Goal: Task Accomplishment & Management: Use online tool/utility

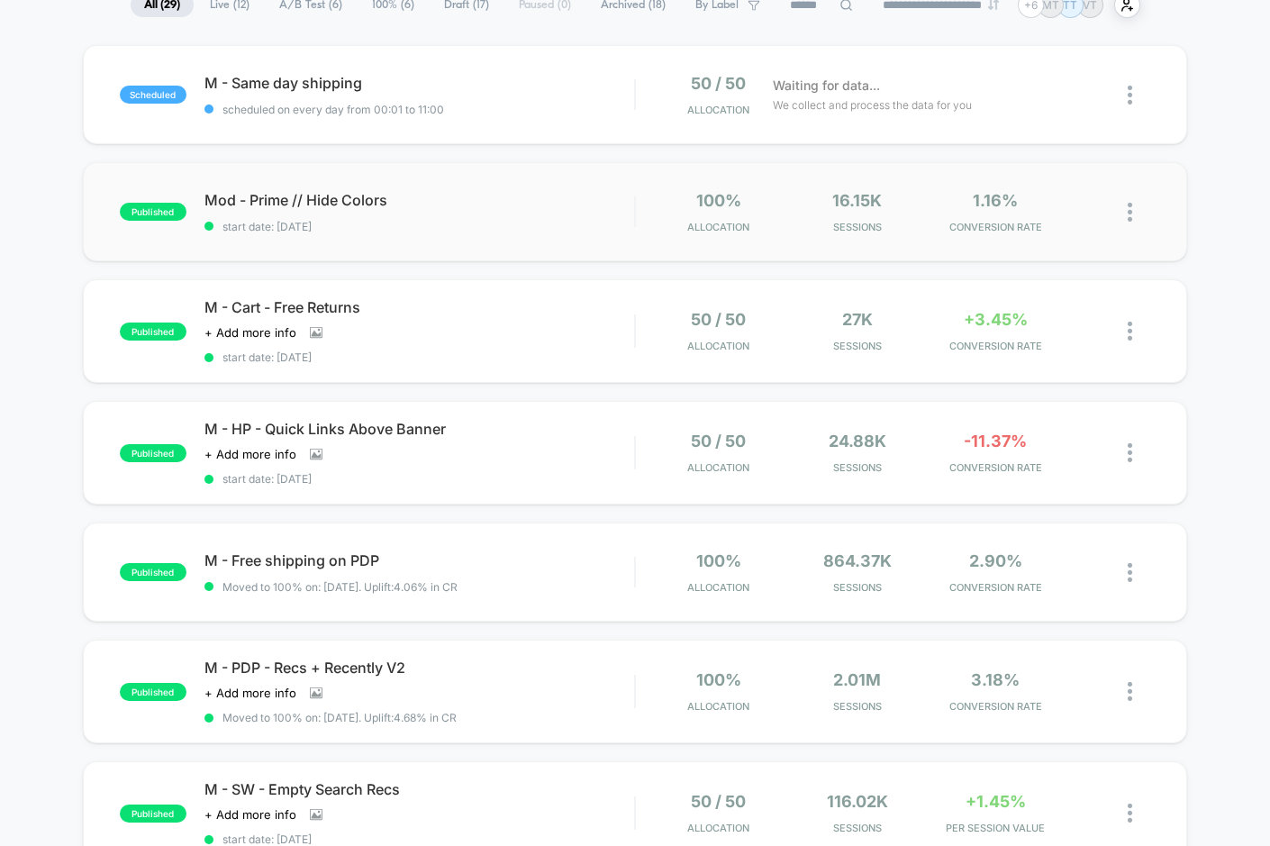
scroll to position [164, 0]
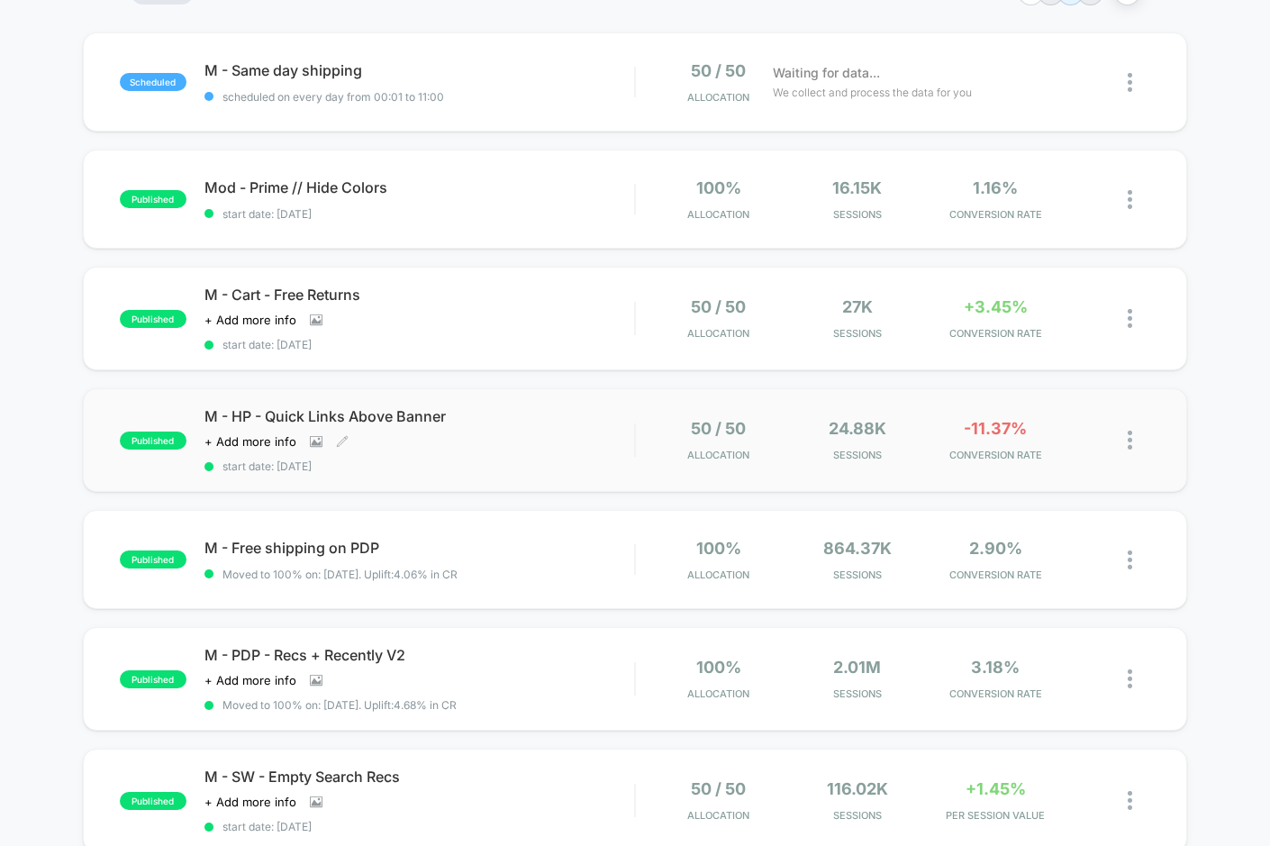
click at [498, 451] on div "M - HP - Quick Links Above Banner Click to view images Click to edit experience…" at bounding box center [419, 440] width 431 height 66
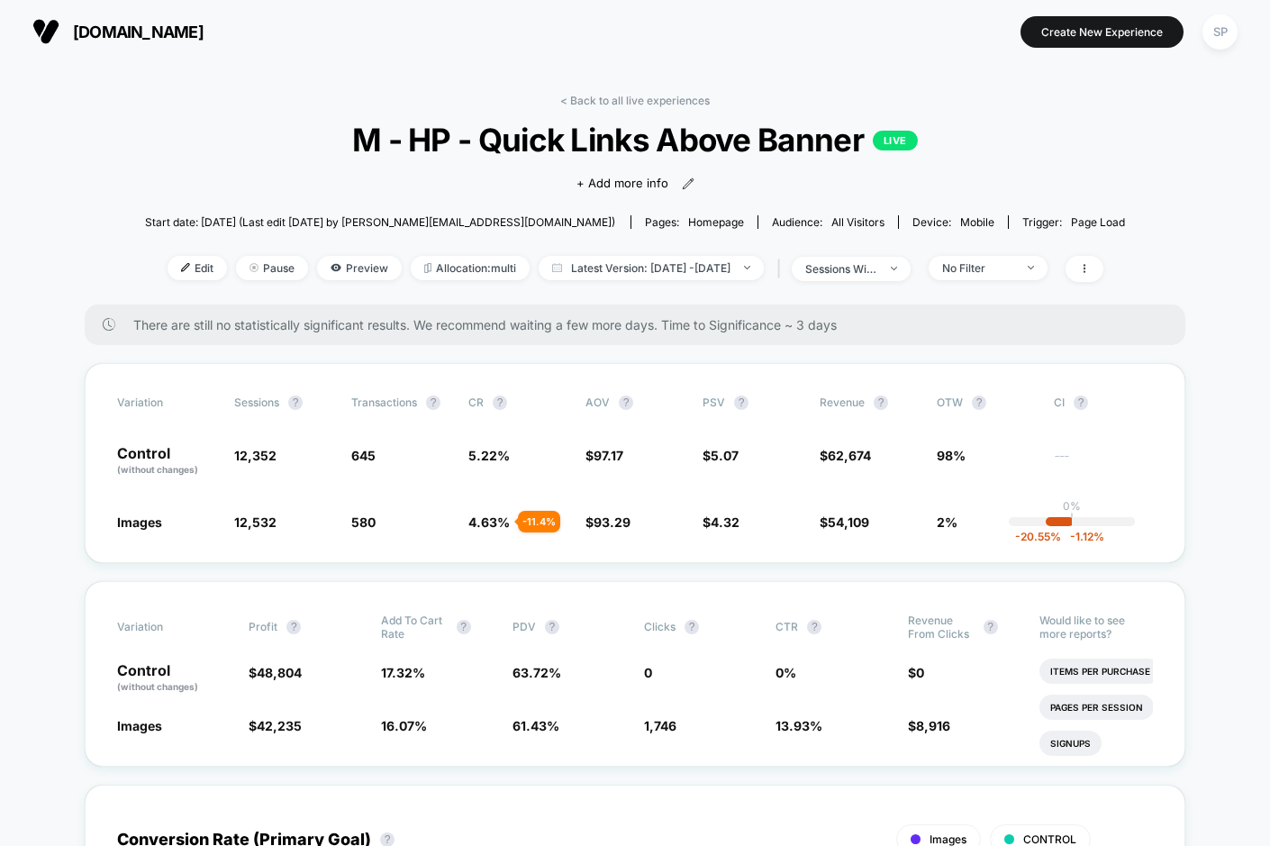
click at [340, 280] on div "Edit Pause Preview Allocation: multi Latest Version: [DATE] - [DATE] | sessions…" at bounding box center [635, 269] width 981 height 26
click at [347, 270] on span "Preview" at bounding box center [359, 268] width 85 height 24
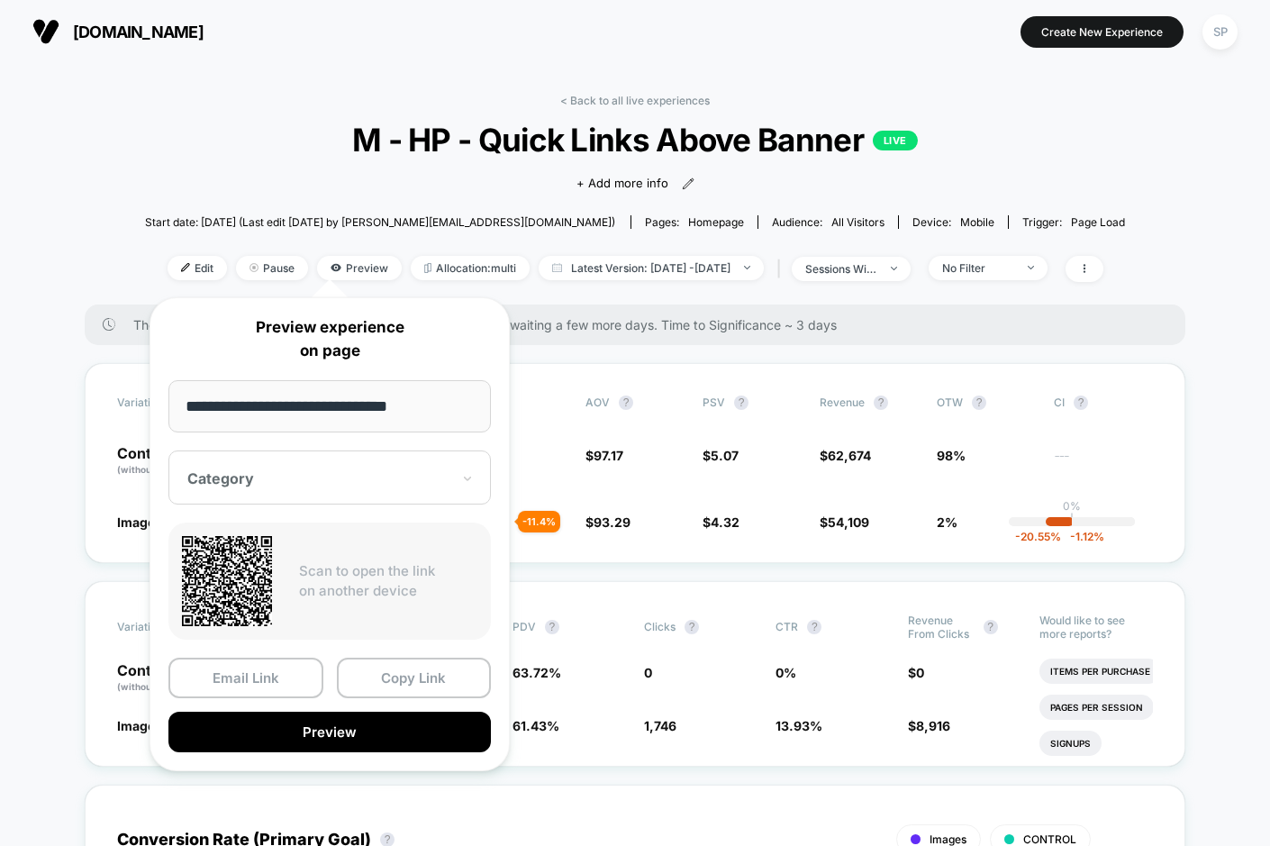
click at [384, 488] on div "Category" at bounding box center [319, 478] width 267 height 22
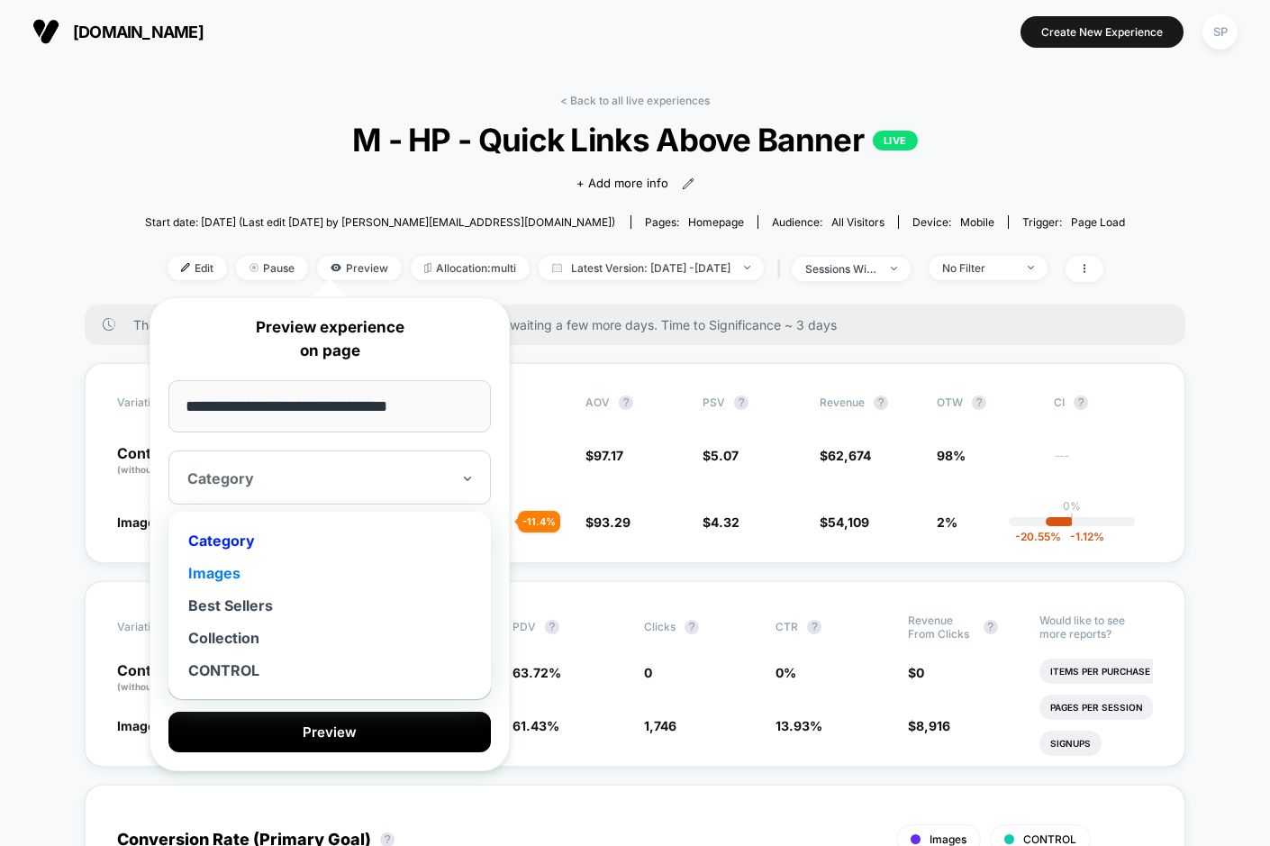
click at [273, 570] on div "Images" at bounding box center [329, 573] width 304 height 32
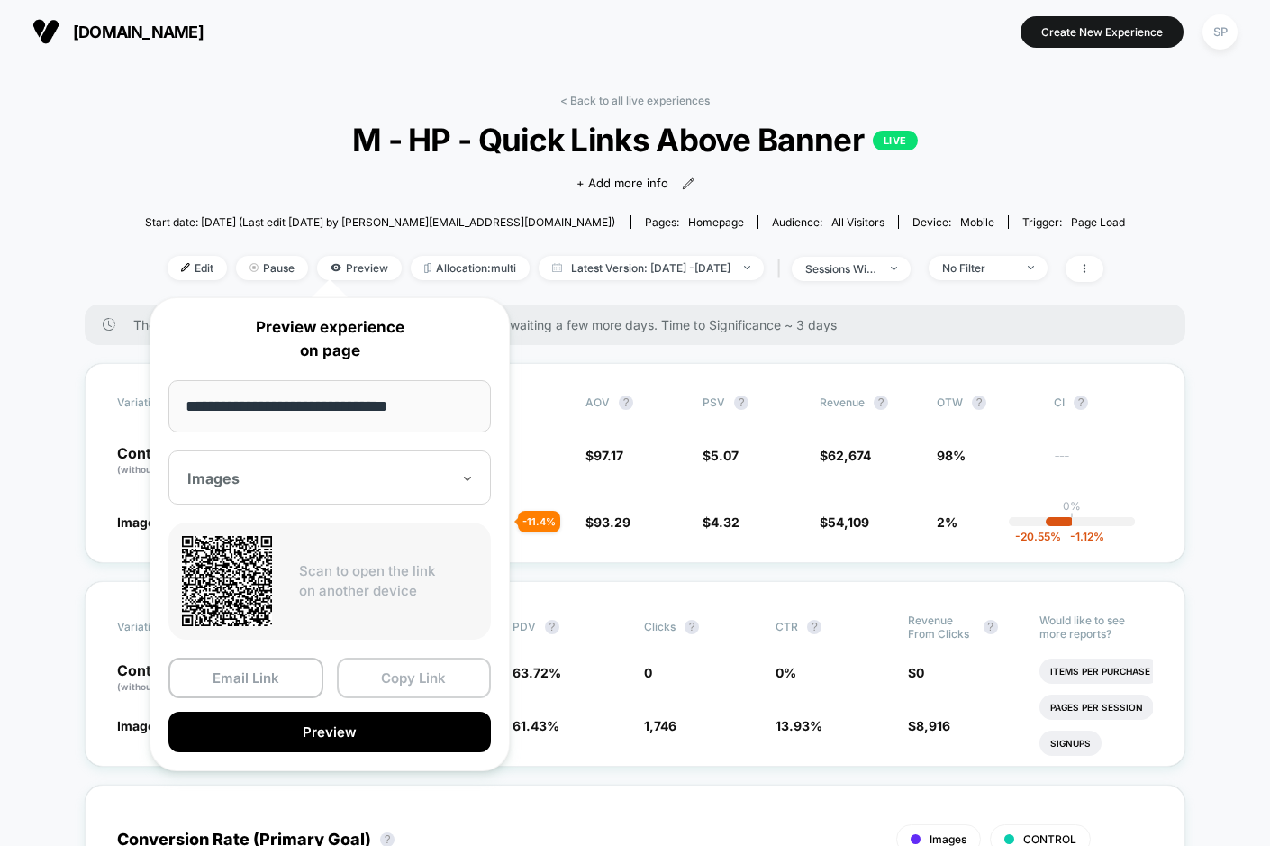
click at [376, 685] on button "Copy Link" at bounding box center [414, 677] width 155 height 41
